Goal: Task Accomplishment & Management: Use online tool/utility

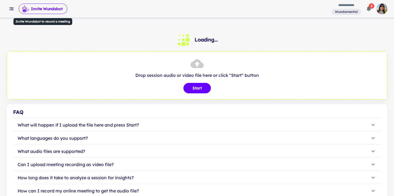
click at [52, 11] on button "Invite Wundabot" at bounding box center [43, 9] width 49 height 10
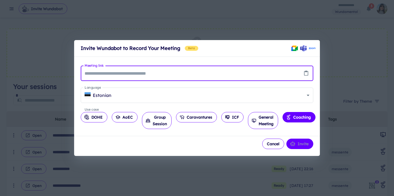
paste input "**********"
type input "**********"
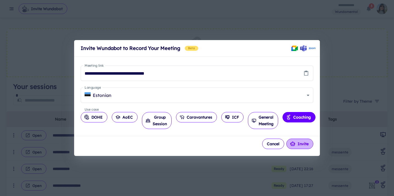
click at [300, 146] on button "Invite" at bounding box center [299, 144] width 27 height 10
